Goal: Check status: Check status

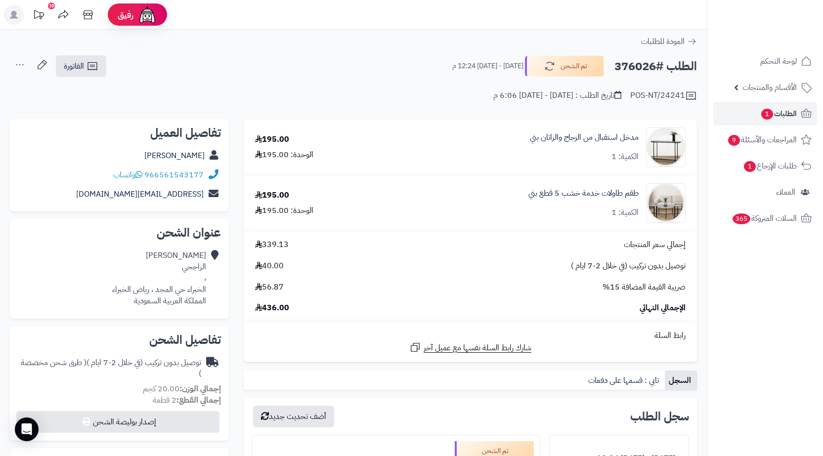
click at [747, 116] on link "الطلبات 1" at bounding box center [765, 114] width 104 height 24
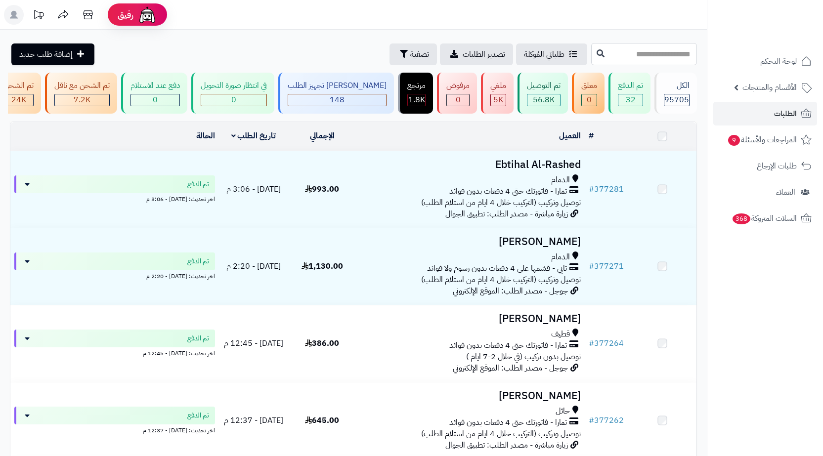
click at [644, 54] on input "text" at bounding box center [644, 54] width 106 height 22
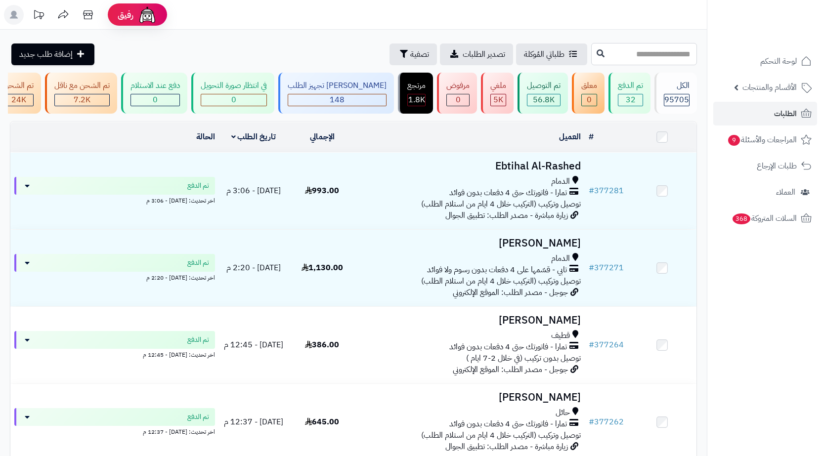
paste input "******"
type input "******"
